Goal: Task Accomplishment & Management: Complete application form

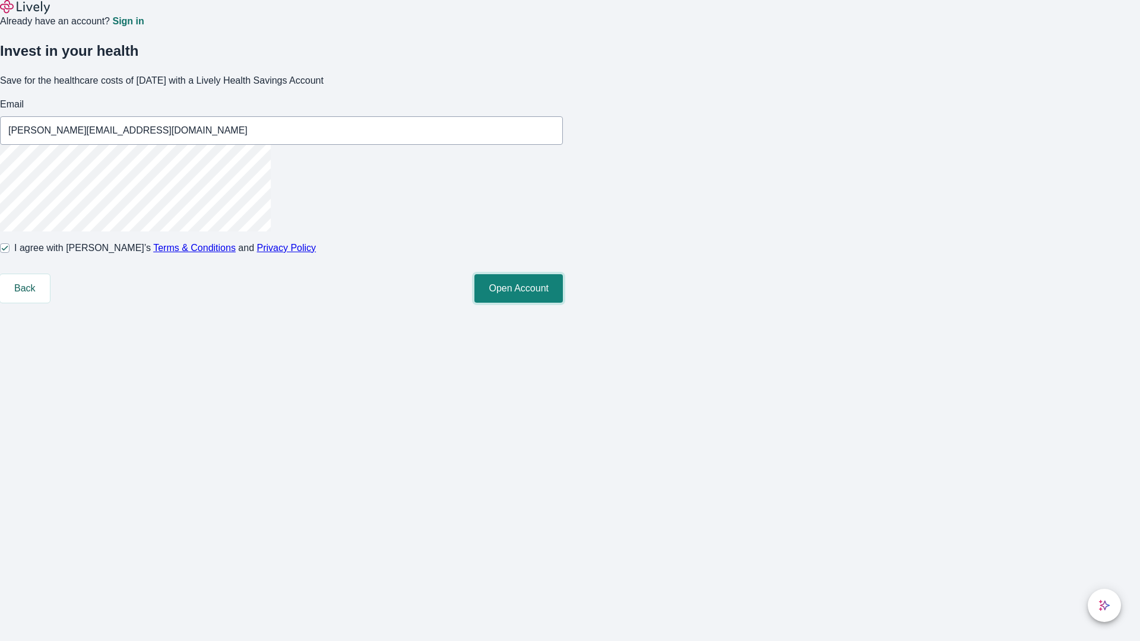
click at [563, 303] on button "Open Account" at bounding box center [518, 288] width 88 height 28
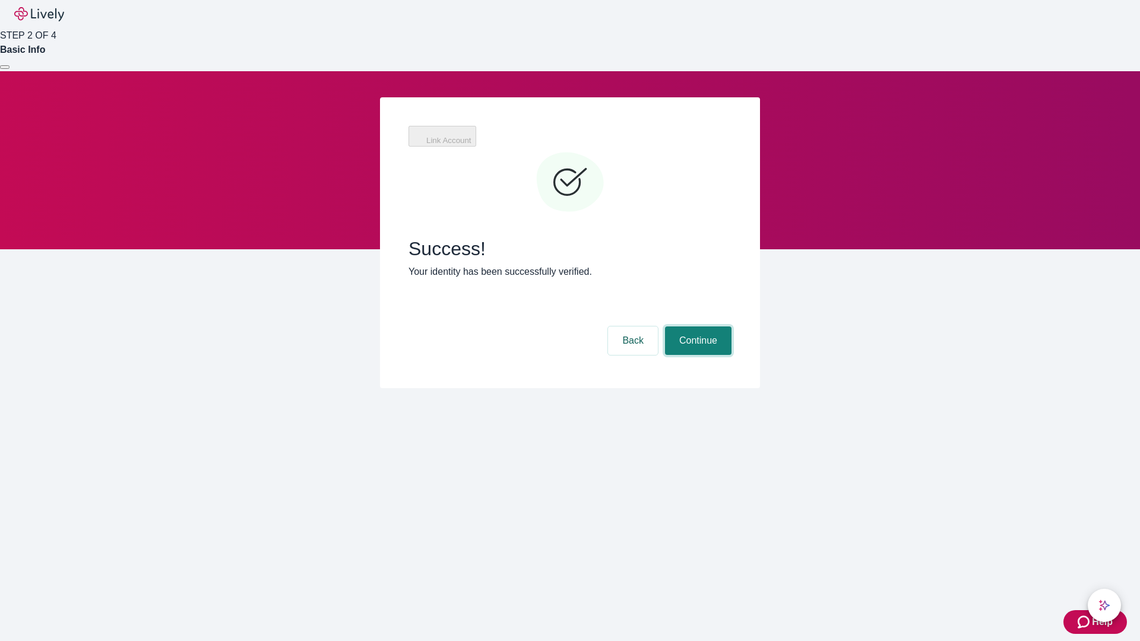
click at [696, 326] on button "Continue" at bounding box center [698, 340] width 66 height 28
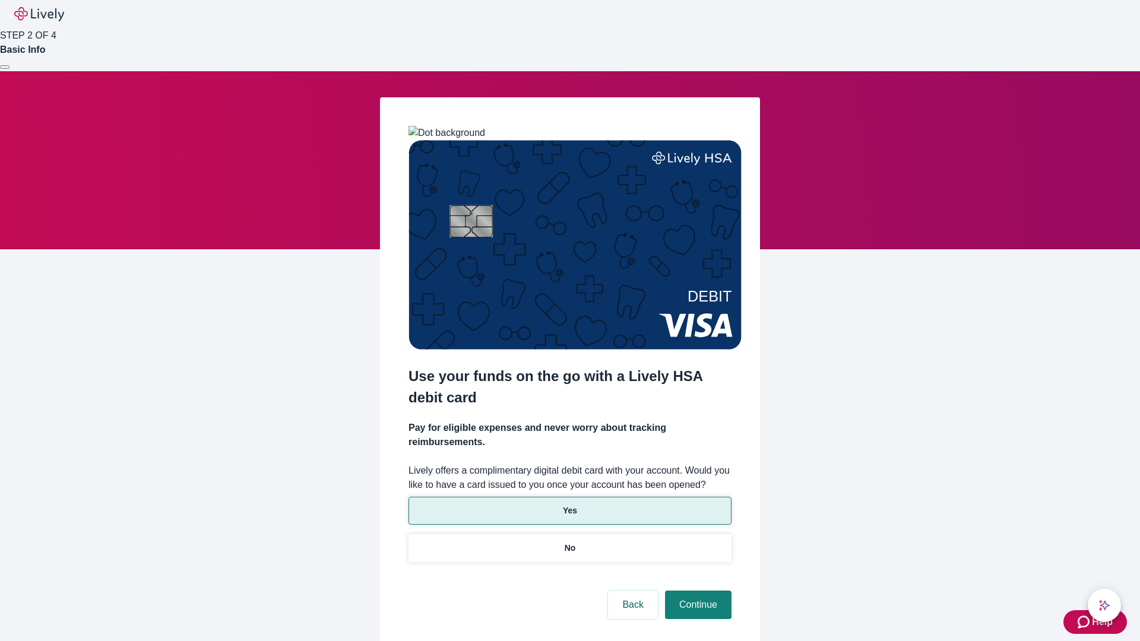
click at [569, 504] on p "Yes" at bounding box center [570, 510] width 14 height 12
click at [696, 591] on button "Continue" at bounding box center [698, 605] width 66 height 28
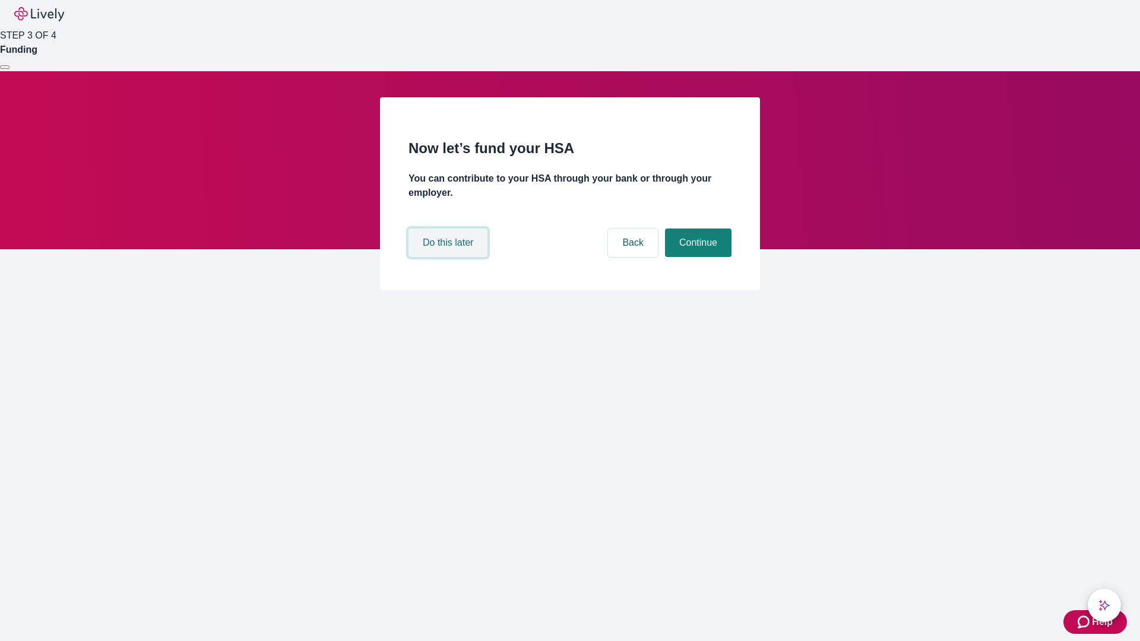
click at [449, 257] on button "Do this later" at bounding box center [447, 242] width 79 height 28
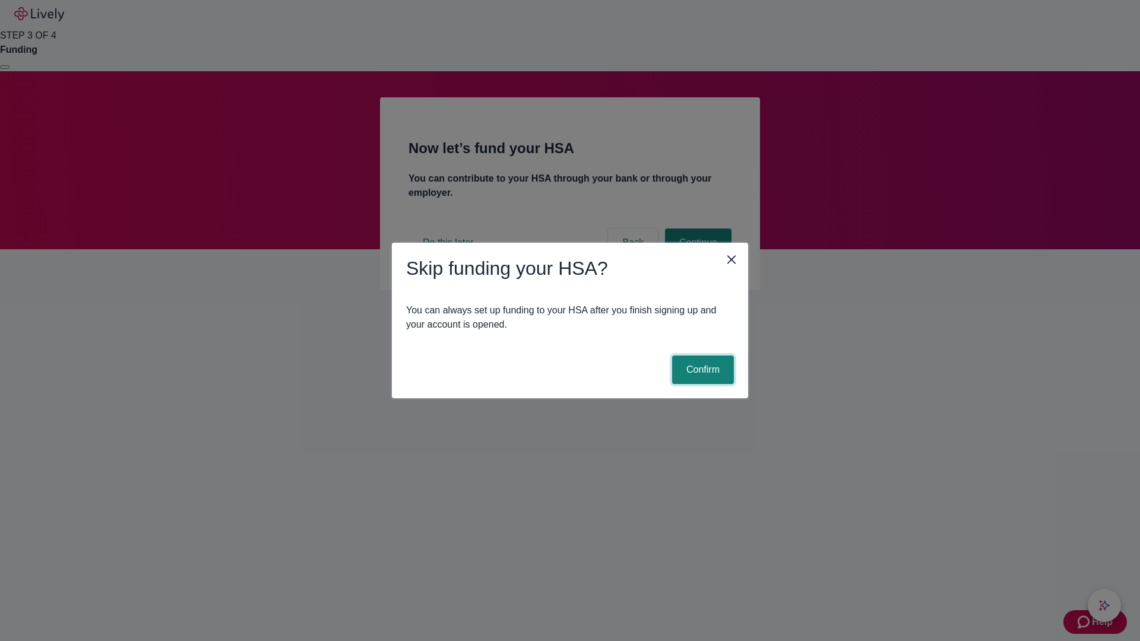
click at [701, 370] on button "Confirm" at bounding box center [703, 370] width 62 height 28
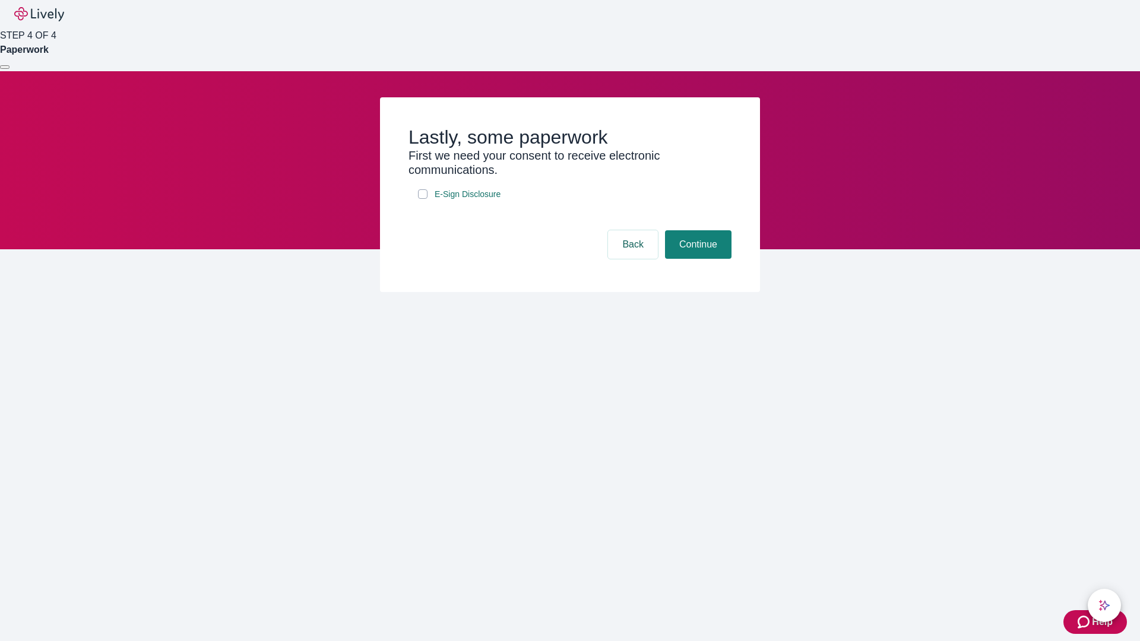
click at [423, 199] on input "E-Sign Disclosure" at bounding box center [422, 193] width 9 height 9
checkbox input "true"
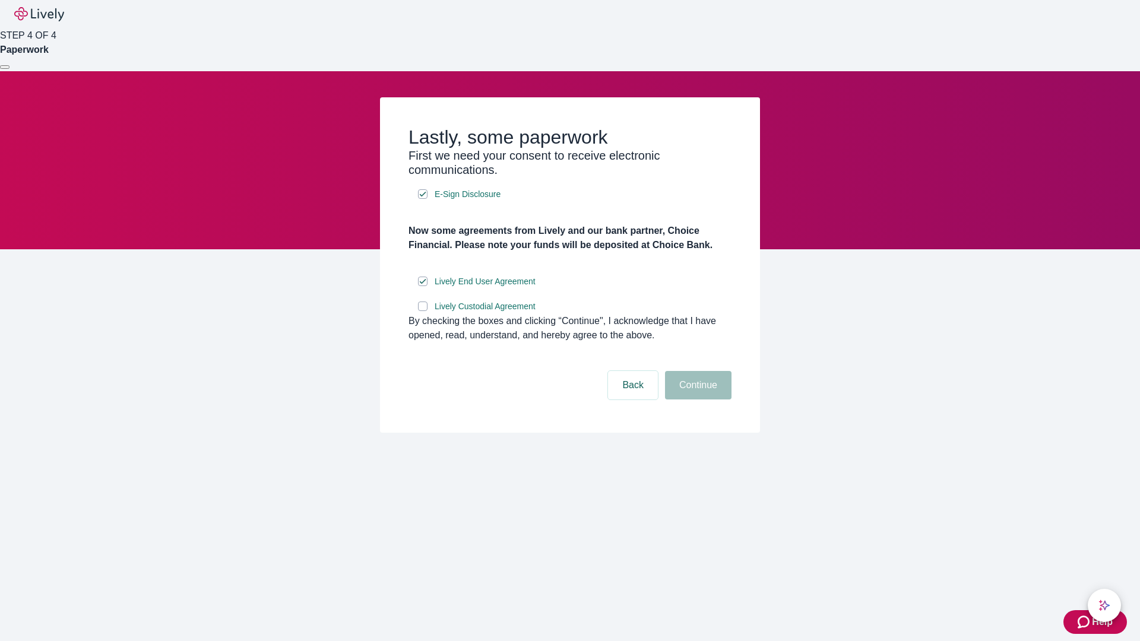
click at [423, 311] on input "Lively Custodial Agreement" at bounding box center [422, 305] width 9 height 9
checkbox input "true"
click at [696, 399] on button "Continue" at bounding box center [698, 385] width 66 height 28
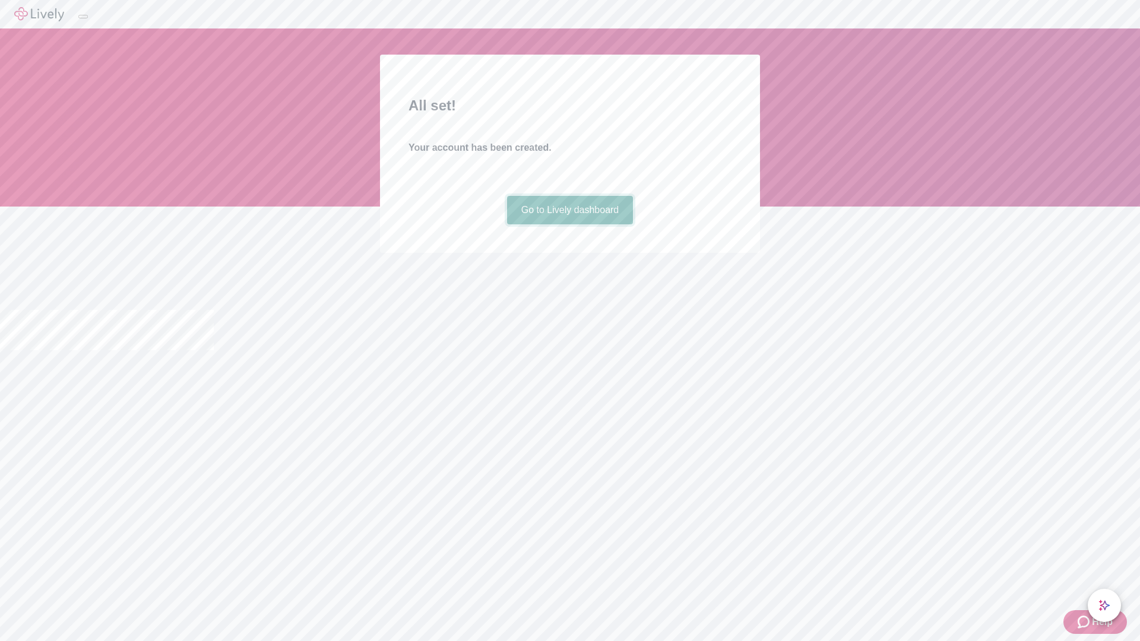
click at [569, 224] on link "Go to Lively dashboard" at bounding box center [570, 210] width 126 height 28
